Goal: Transaction & Acquisition: Purchase product/service

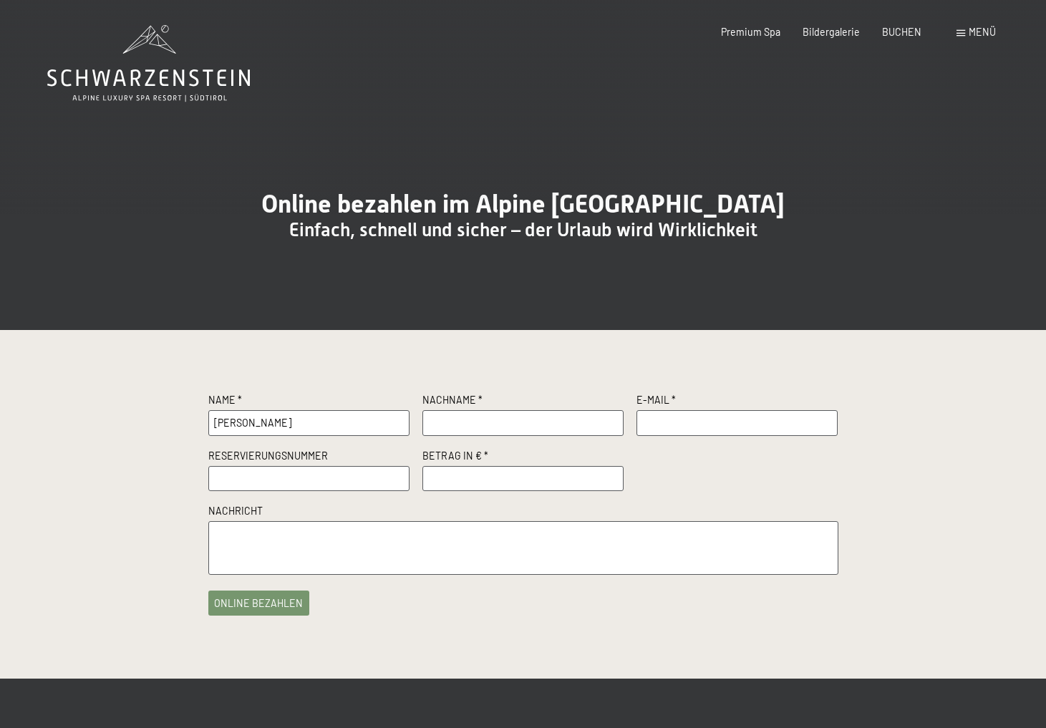
type input "[PERSON_NAME]"
type input "[EMAIL_ADDRESS][DOMAIN_NAME]"
click at [282, 492] on input "text" at bounding box center [309, 479] width 202 height 26
paste input "R58174"
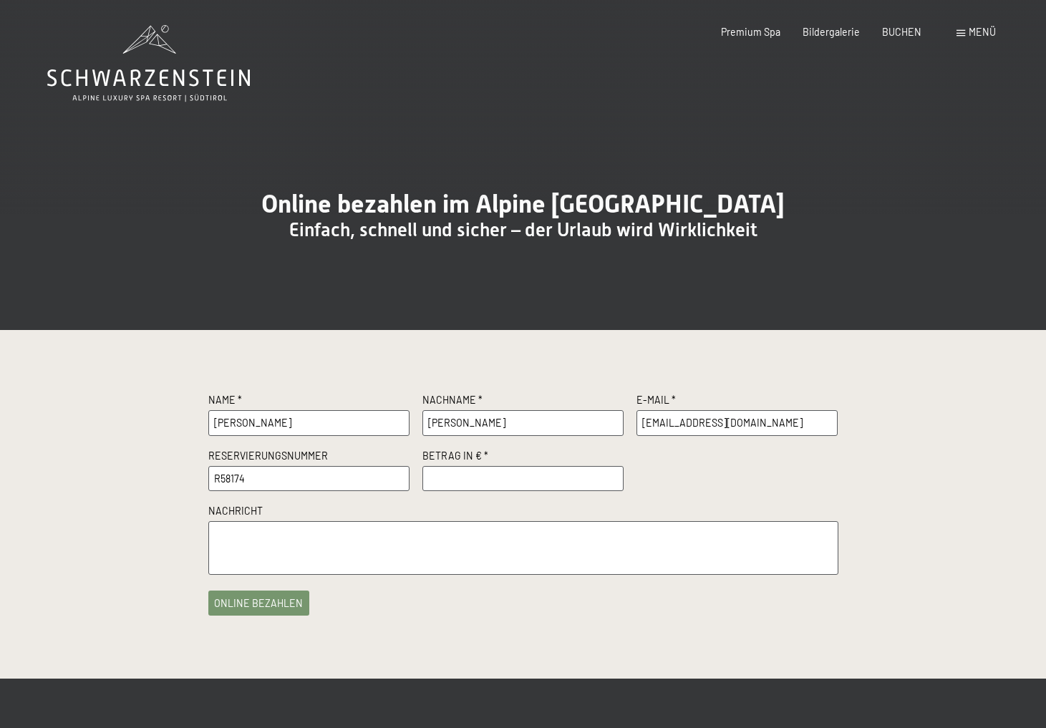
type input "R58174"
click at [465, 492] on input "number" at bounding box center [524, 479] width 202 height 26
click at [398, 573] on textarea at bounding box center [523, 548] width 630 height 54
click at [272, 613] on button "online bezahlen" at bounding box center [259, 600] width 102 height 25
click at [449, 492] on input "150" at bounding box center [524, 479] width 202 height 26
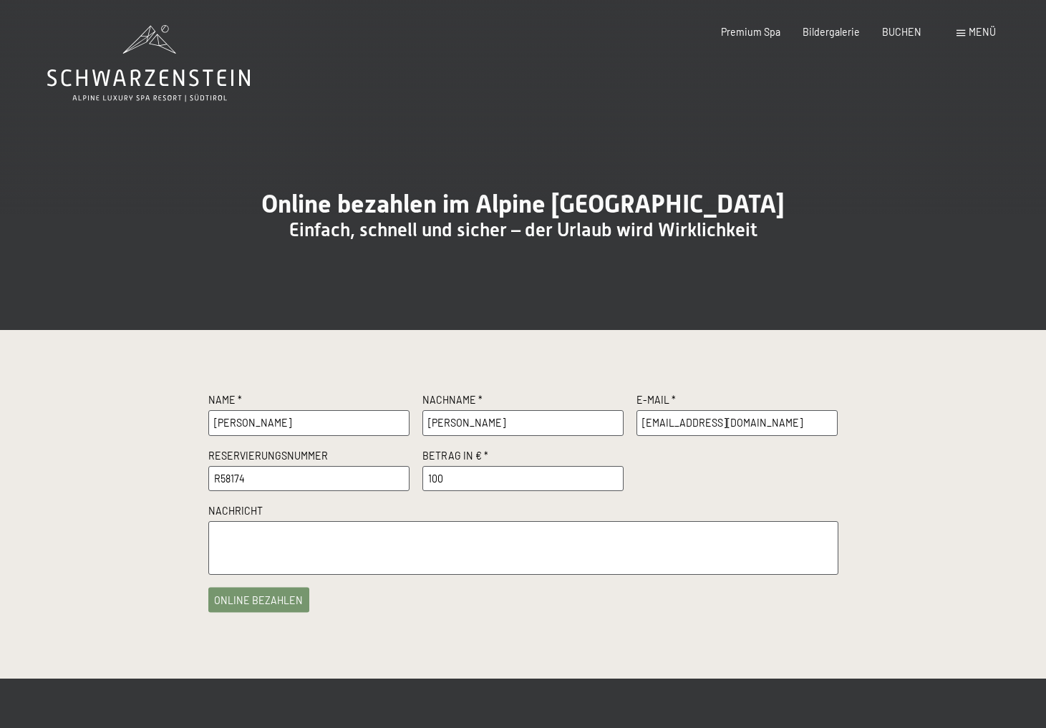
type input "100"
click at [269, 613] on button "online bezahlen" at bounding box center [259, 600] width 102 height 25
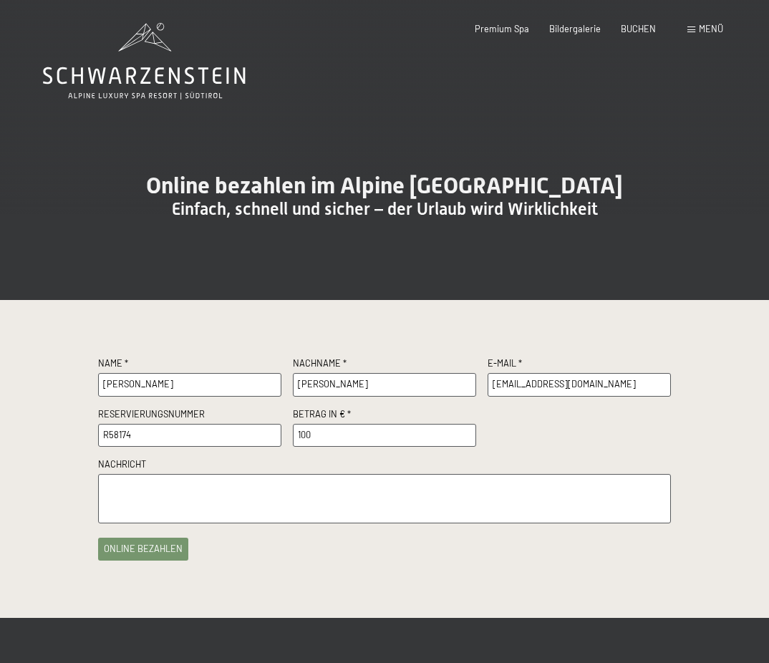
click at [228, 559] on div "Name * [PERSON_NAME] Nachname * [PERSON_NAME] E-Mail * [EMAIL_ADDRESS][DOMAIN_N…" at bounding box center [384, 458] width 573 height 203
click at [153, 558] on button "online bezahlen" at bounding box center [143, 546] width 90 height 23
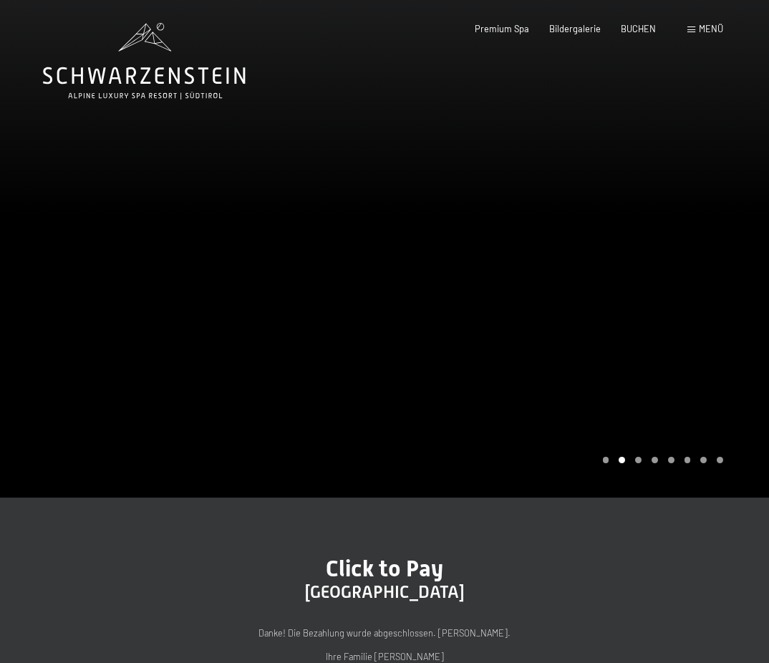
click at [665, 592] on h2 "Alpin & Spa Resort Schwarzenstein" at bounding box center [384, 592] width 573 height 21
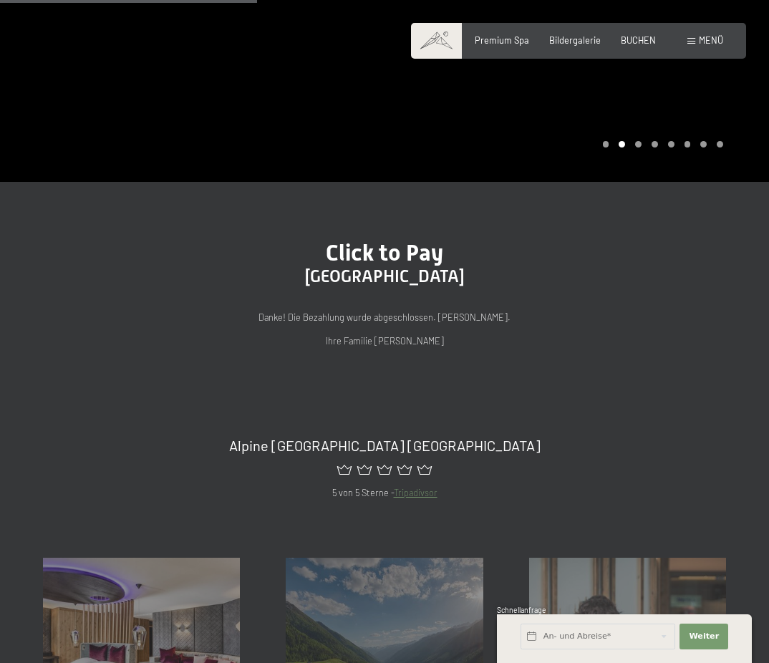
scroll to position [312, 0]
